Goal: Information Seeking & Learning: Learn about a topic

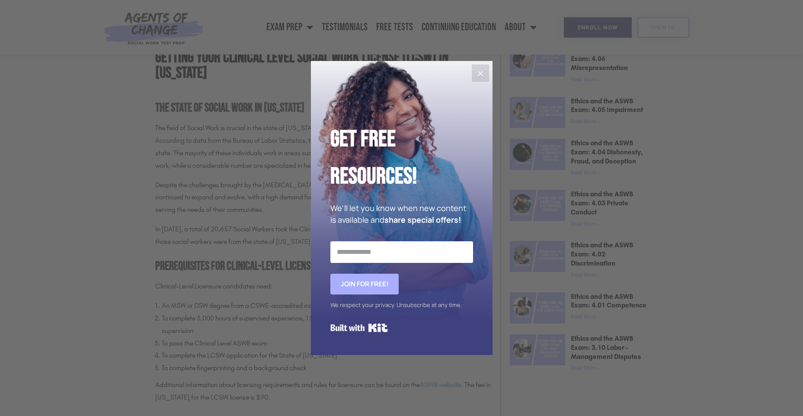
scroll to position [432, 0]
click at [479, 70] on icon "Close" at bounding box center [480, 73] width 10 height 10
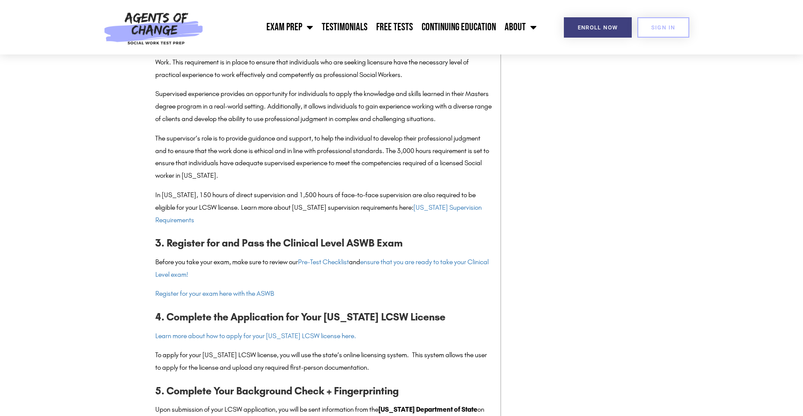
scroll to position [1038, 0]
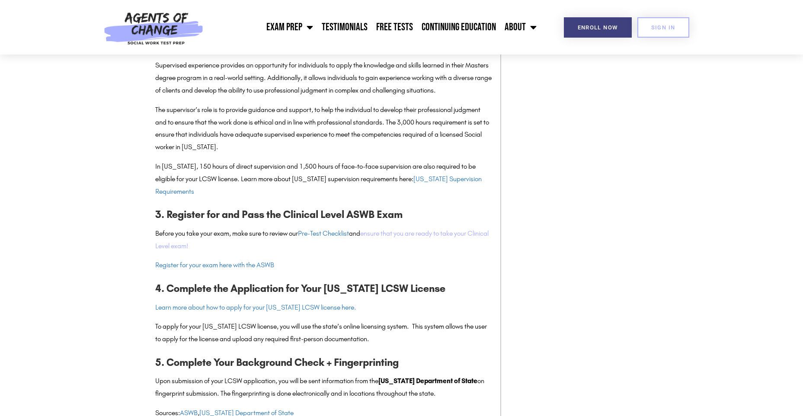
click at [427, 248] on link "ensure that you are ready to take your Clinical Level exam!" at bounding box center [321, 239] width 333 height 21
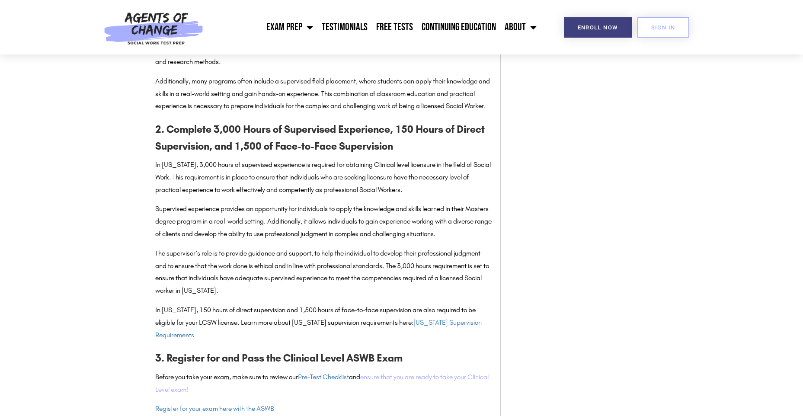
scroll to position [865, 0]
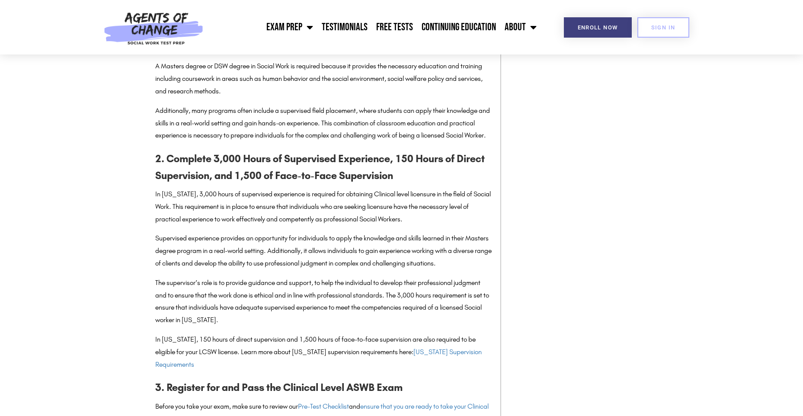
drag, startPoint x: 151, startPoint y: 167, endPoint x: 479, endPoint y: 372, distance: 386.5
click at [479, 372] on section "Getting Your Clinical Level Social Work License (LCSW) in [US_STATE] The State …" at bounding box center [401, 182] width 803 height 1569
copy div "3. Loremips 8,442 Dolor si Ametconsec Adipiscing, 202 Elits do Eiusmo Temporinc…"
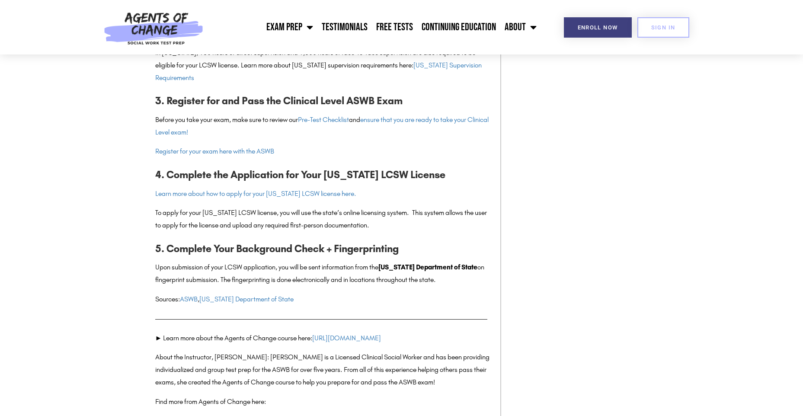
scroll to position [1167, 0]
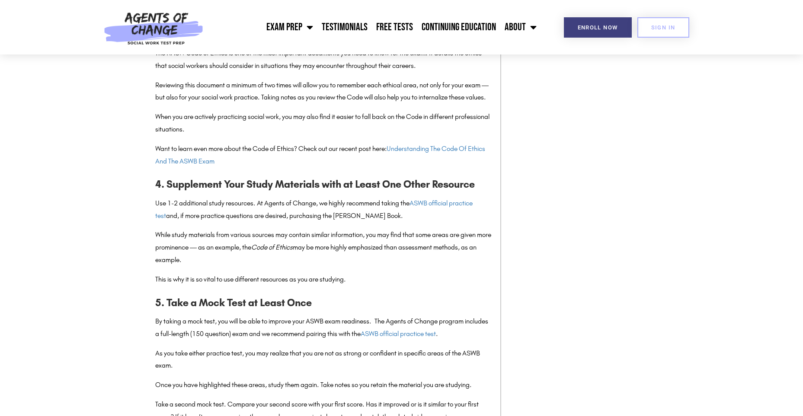
scroll to position [1124, 0]
click at [438, 199] on span "ASWB official practice test" at bounding box center [313, 208] width 317 height 21
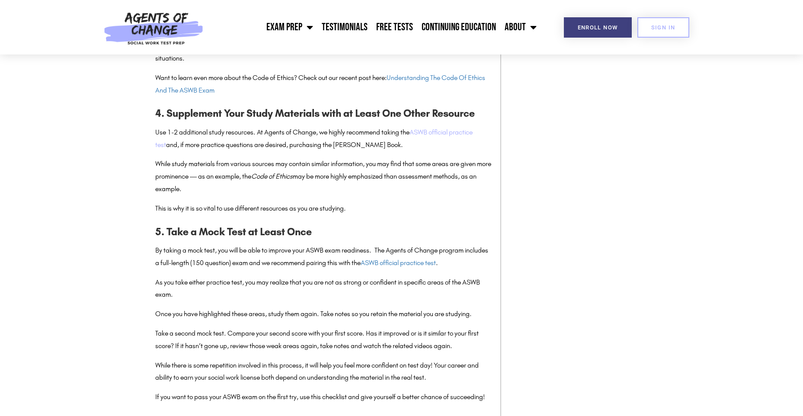
scroll to position [1210, 0]
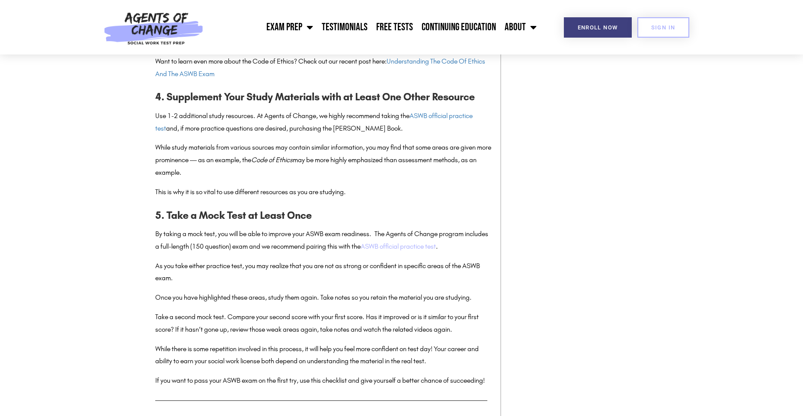
click at [409, 242] on span "ASWB official practice test" at bounding box center [398, 246] width 75 height 8
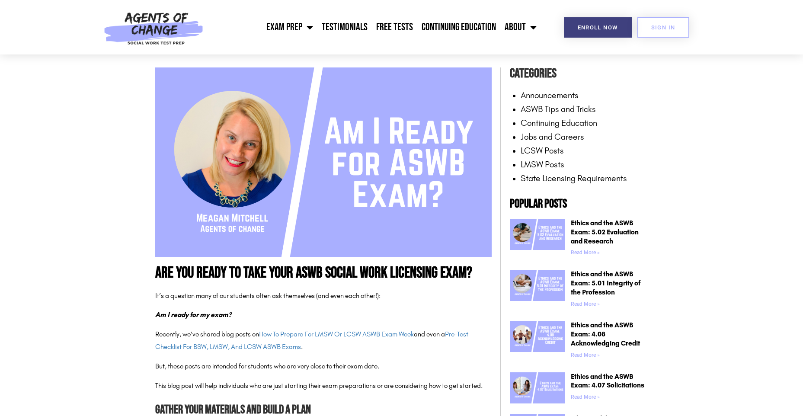
scroll to position [216, 0]
